Goal: Transaction & Acquisition: Purchase product/service

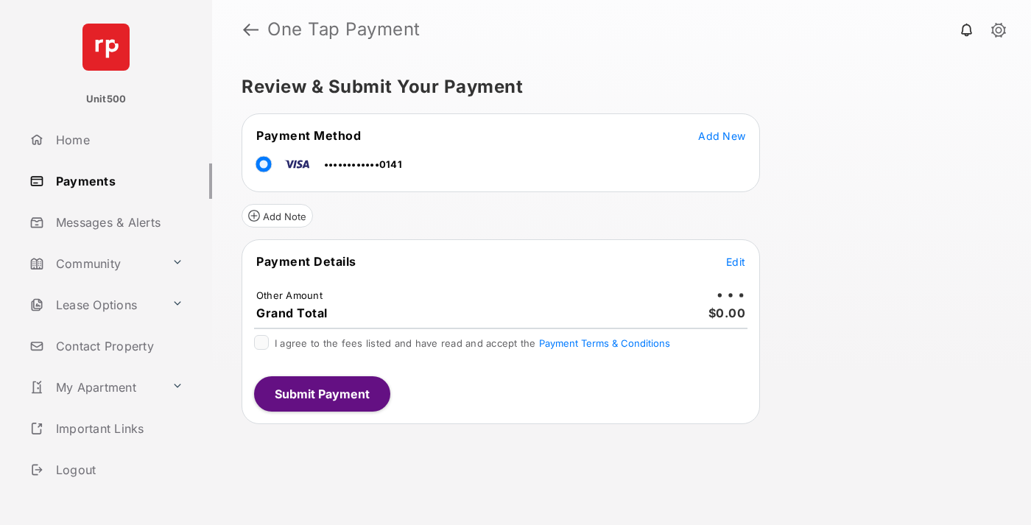
click at [736, 261] on span "Edit" at bounding box center [735, 262] width 19 height 13
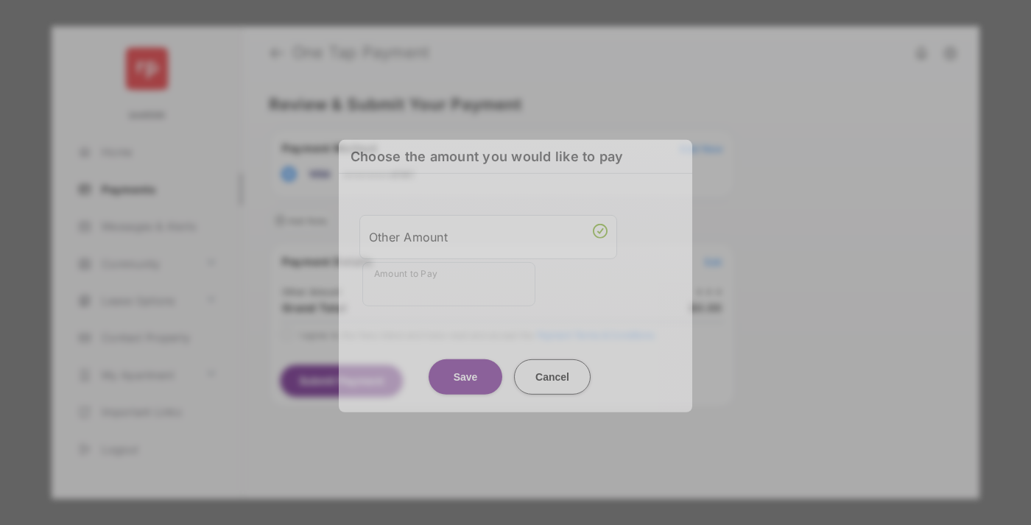
click at [488, 236] on div "Other Amount" at bounding box center [488, 236] width 239 height 25
type input "****"
click at [465, 365] on button "Save" at bounding box center [466, 376] width 74 height 35
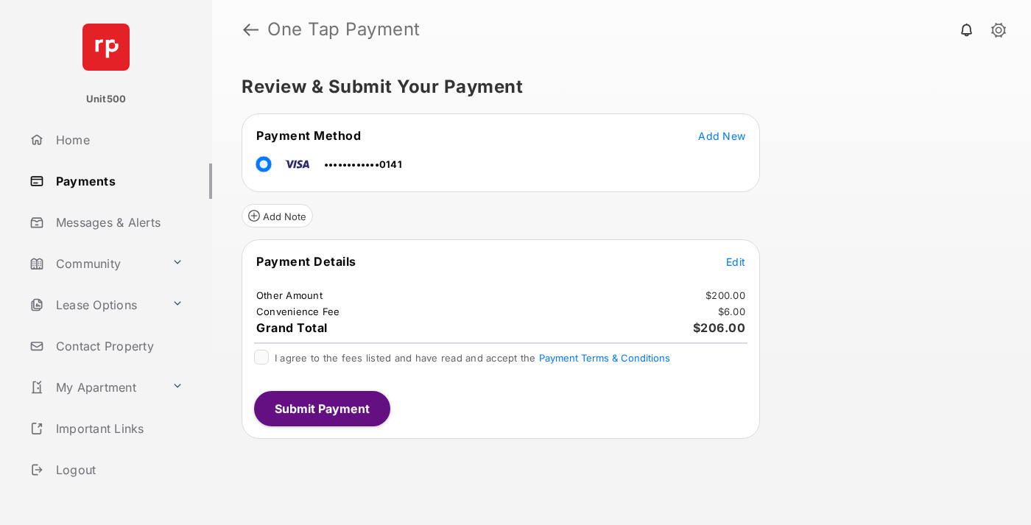
click at [736, 261] on span "Edit" at bounding box center [735, 262] width 19 height 13
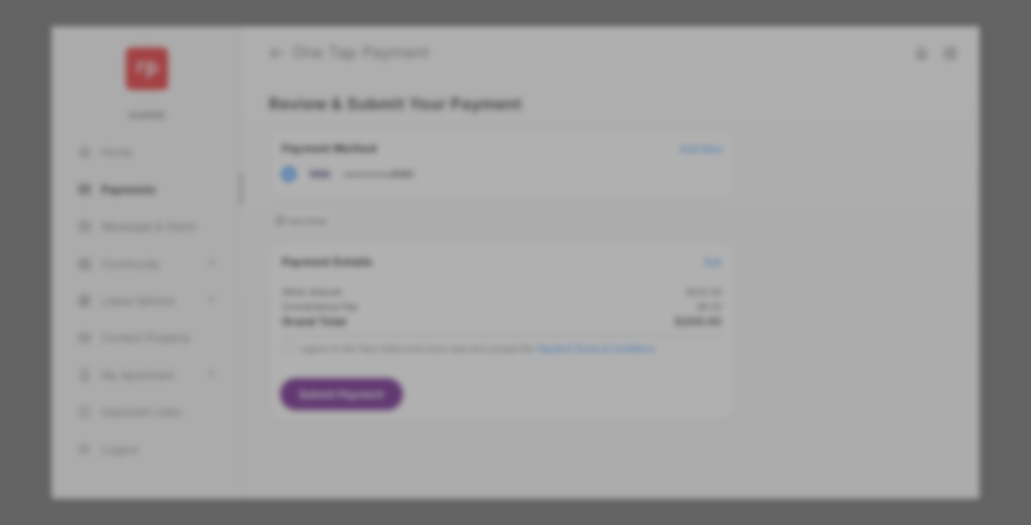
click at [465, 384] on button "Save" at bounding box center [466, 388] width 74 height 35
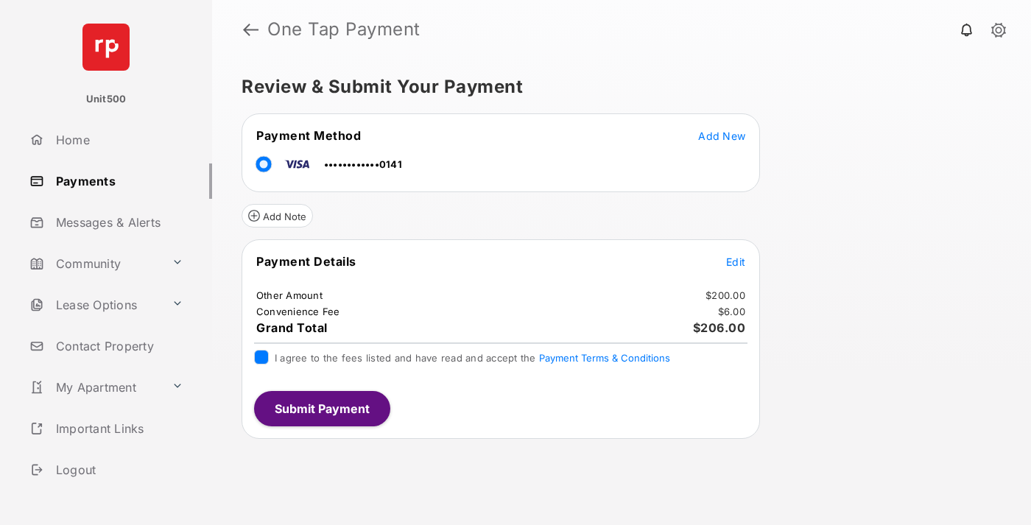
click at [321, 408] on button "Submit Payment" at bounding box center [322, 408] width 136 height 35
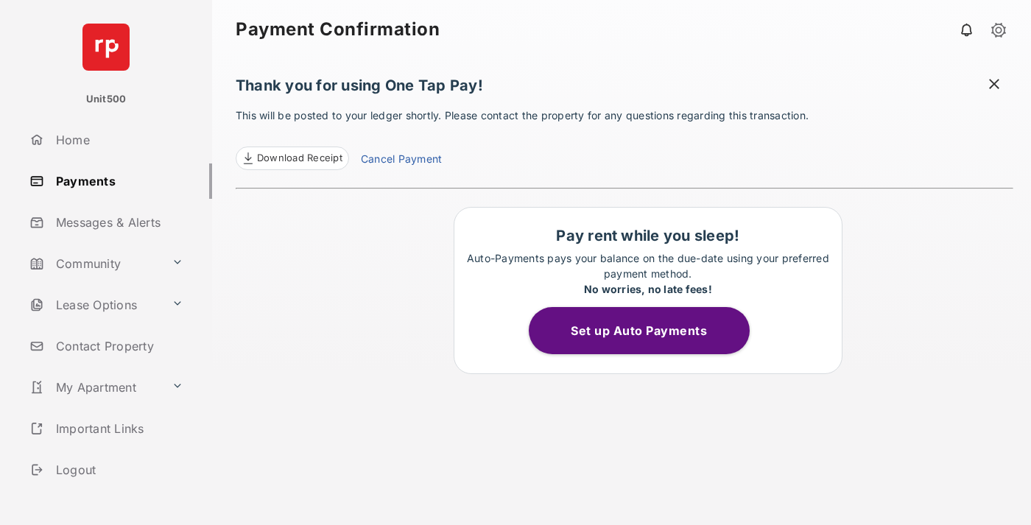
click at [647, 331] on button "Set up Auto Payments" at bounding box center [639, 330] width 221 height 47
